Goal: Task Accomplishment & Management: Manage account settings

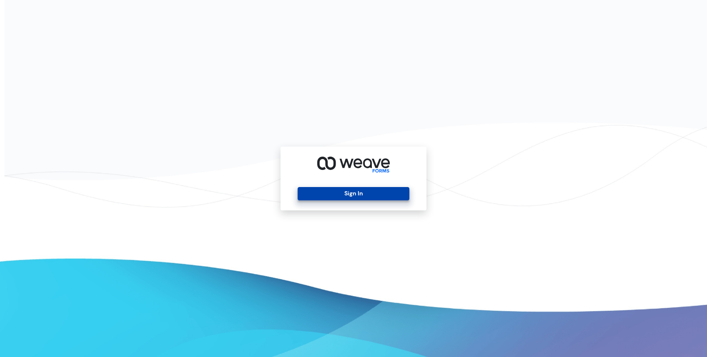
drag, startPoint x: 344, startPoint y: 199, endPoint x: 339, endPoint y: 198, distance: 5.1
click at [344, 198] on button "Sign In" at bounding box center [353, 193] width 111 height 13
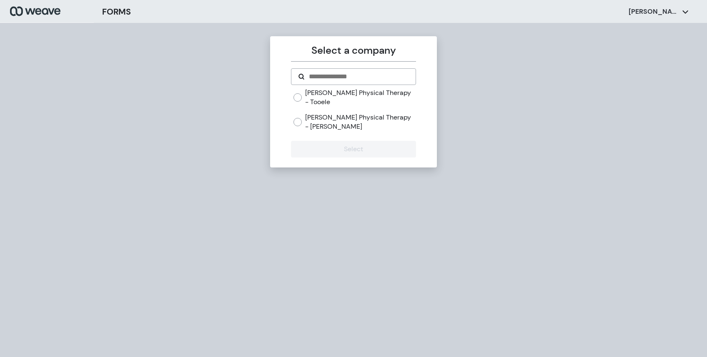
click at [366, 113] on label "Pagnani Physical Therapy - Stansbury" at bounding box center [360, 122] width 110 height 18
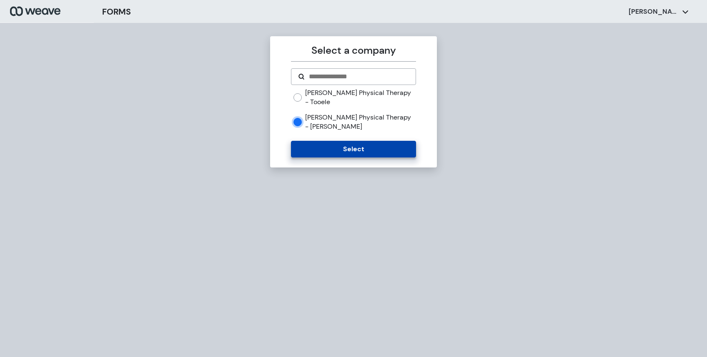
click at [352, 141] on button "Select" at bounding box center [353, 149] width 125 height 17
